Goal: Task Accomplishment & Management: Manage account settings

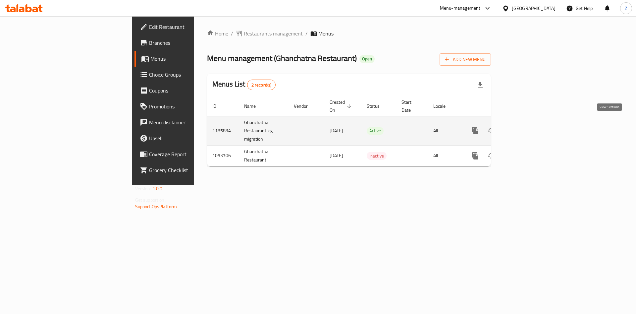
click at [531, 126] on link "enhanced table" at bounding box center [523, 131] width 16 height 16
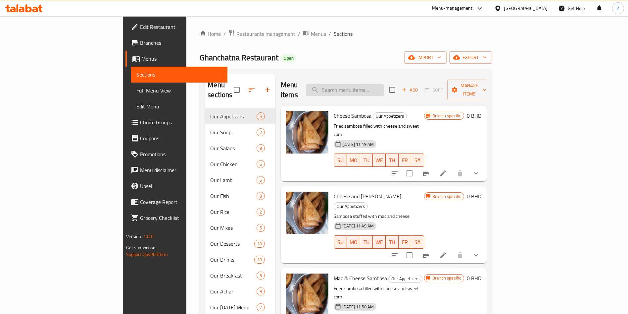
click at [384, 86] on input "search" at bounding box center [345, 90] width 78 height 12
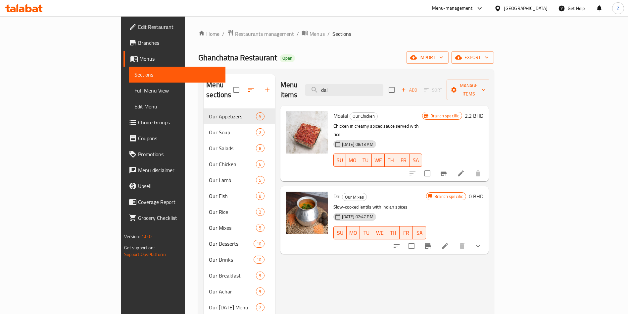
type input "dal"
click at [486, 238] on button "show more" at bounding box center [478, 246] width 16 height 16
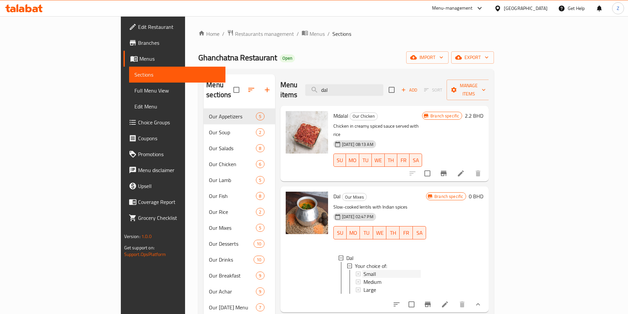
click at [374, 270] on div "Small" at bounding box center [393, 274] width 58 height 8
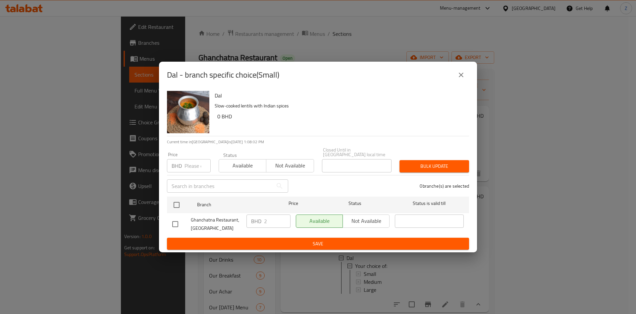
click at [461, 77] on icon "close" at bounding box center [461, 75] width 5 height 5
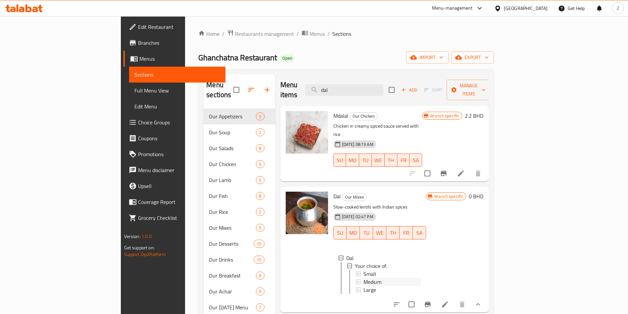
click at [364, 278] on span "Medium" at bounding box center [373, 282] width 18 height 8
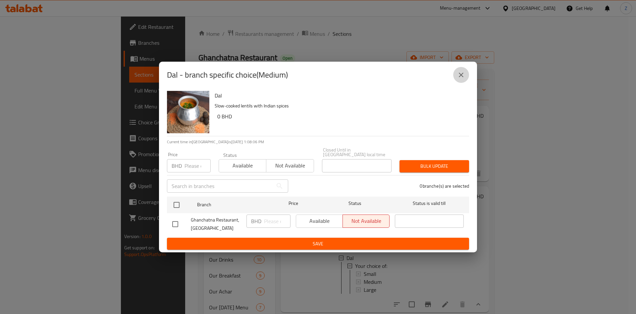
click at [462, 78] on icon "close" at bounding box center [461, 75] width 8 height 8
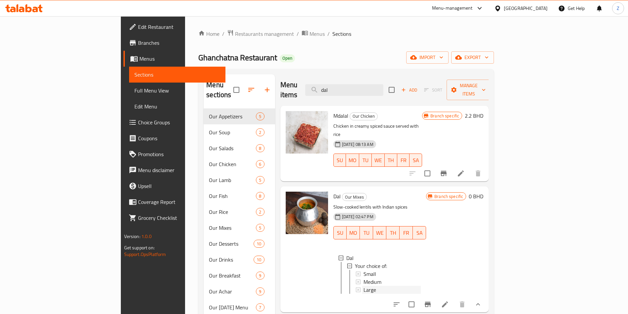
click at [364, 286] on span "Large" at bounding box center [370, 290] width 13 height 8
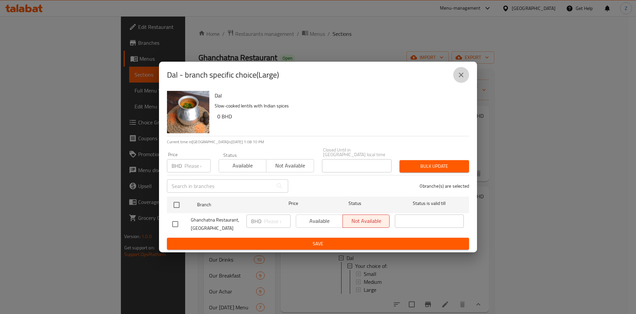
click at [462, 74] on icon "close" at bounding box center [461, 75] width 8 height 8
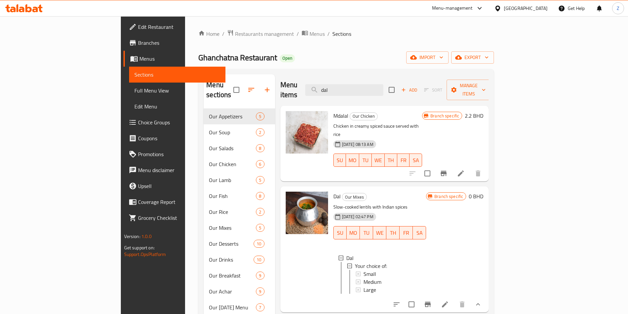
click at [455, 298] on li at bounding box center [445, 304] width 19 height 12
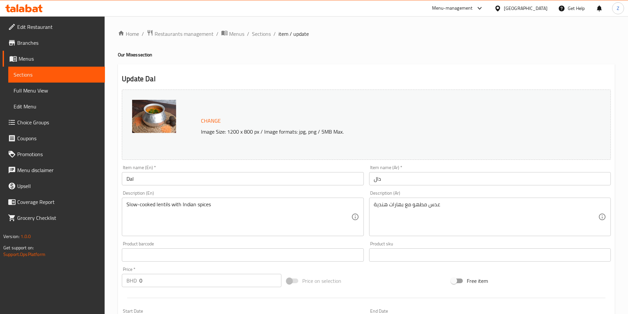
scroll to position [198, 0]
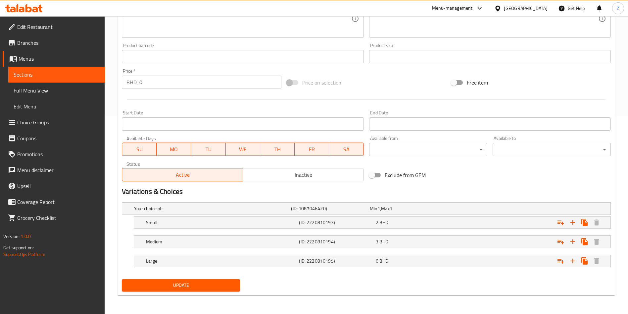
click at [438, 287] on div "Update" at bounding box center [366, 285] width 495 height 18
click at [492, 183] on div "Exclude from GEM" at bounding box center [449, 175] width 165 height 18
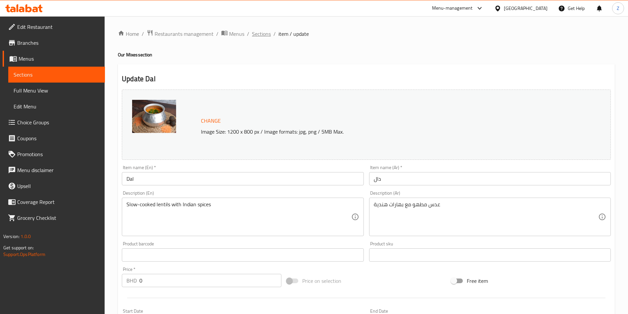
click at [256, 36] on span "Sections" at bounding box center [261, 34] width 19 height 8
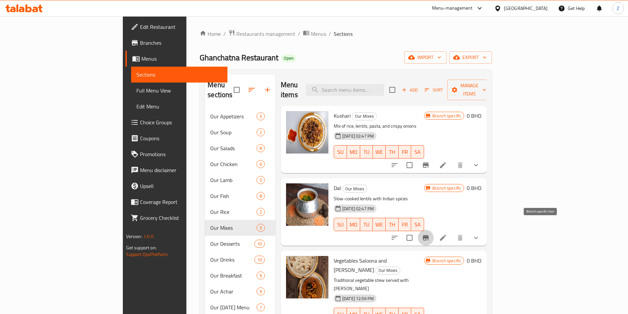
click at [429, 235] on icon "Branch-specific-item" at bounding box center [426, 237] width 6 height 5
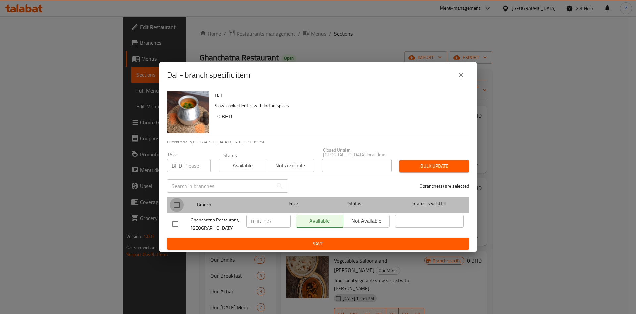
click at [172, 200] on input "checkbox" at bounding box center [177, 205] width 14 height 14
checkbox input "true"
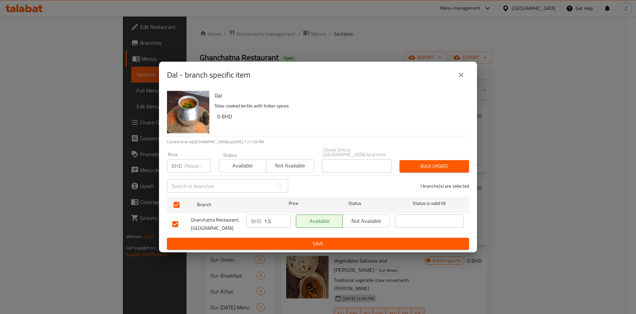
drag, startPoint x: 275, startPoint y: 216, endPoint x: 219, endPoint y: 225, distance: 56.7
click at [219, 225] on div "Ghanchatna Restaurant, Bu Kowarah BHD 1.5 ​ Available Not available ​" at bounding box center [318, 224] width 297 height 25
click at [417, 165] on span "Bulk update" at bounding box center [434, 166] width 59 height 8
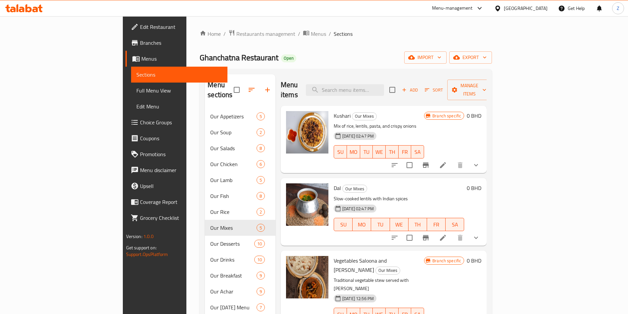
click at [467, 184] on div "Dal Our Mixes Slow-cooked lentils with Indian spices [DATE] 02:47 PM SU MO TU W…" at bounding box center [399, 212] width 136 height 62
click at [434, 232] on button "Branch-specific-item" at bounding box center [426, 238] width 16 height 16
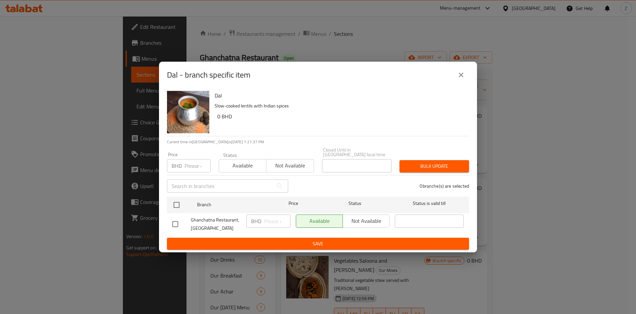
click at [461, 76] on icon "close" at bounding box center [461, 75] width 8 height 8
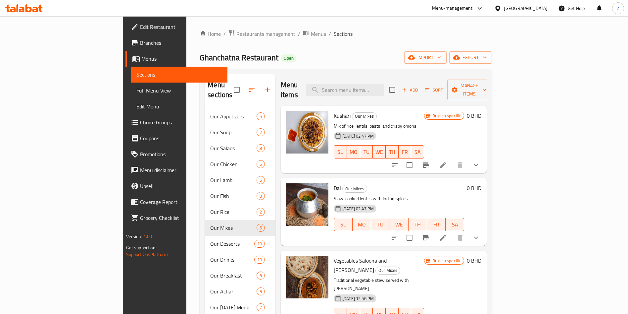
click at [465, 39] on div "Home / Restaurants management / Menus / Sections Ghanchatna Restaurant Open imp…" at bounding box center [346, 211] width 293 height 364
